Goal: Use online tool/utility: Utilize a website feature to perform a specific function

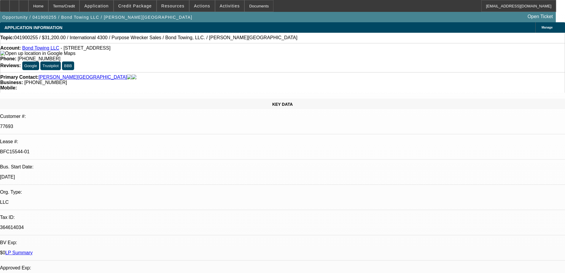
select select "0"
select select "2"
select select "0"
select select "6"
select select "0"
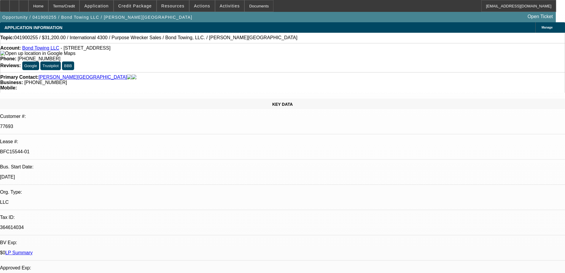
select select "2"
select select "0"
select select "6"
select select "0.2"
select select "2"
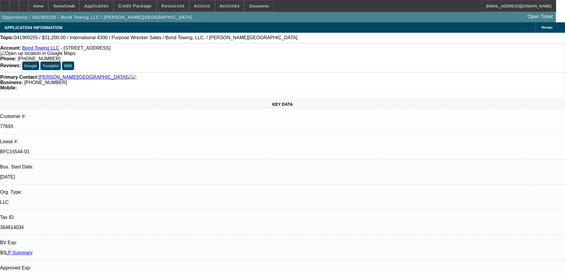
select select "0"
select select "6"
select select "0"
select select "2"
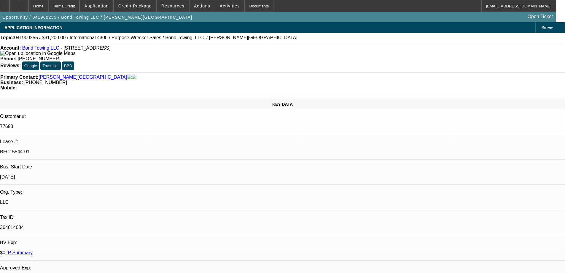
select select "0"
select select "6"
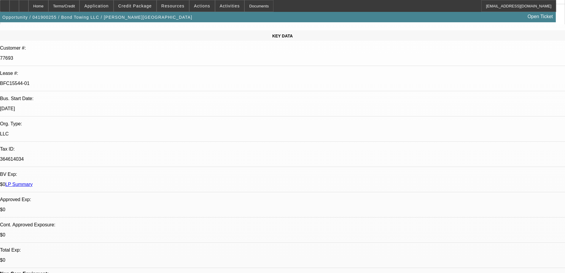
scroll to position [89, 0]
